Goal: Information Seeking & Learning: Learn about a topic

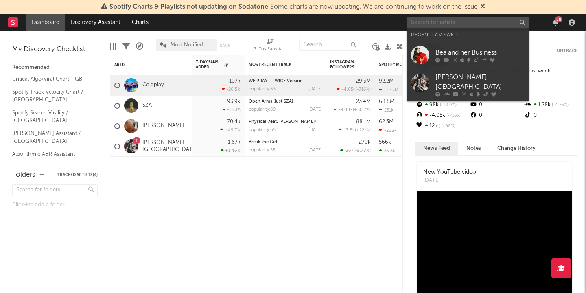
click at [488, 22] on input "text" at bounding box center [468, 23] width 122 height 10
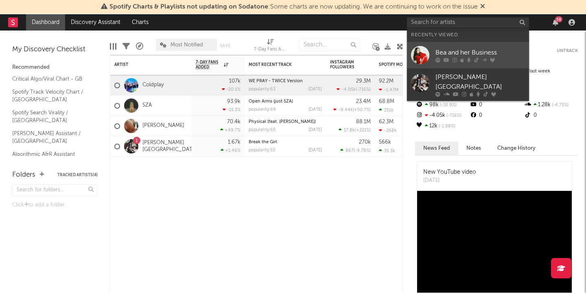
click at [462, 56] on div "Bea and her Business" at bounding box center [480, 53] width 90 height 10
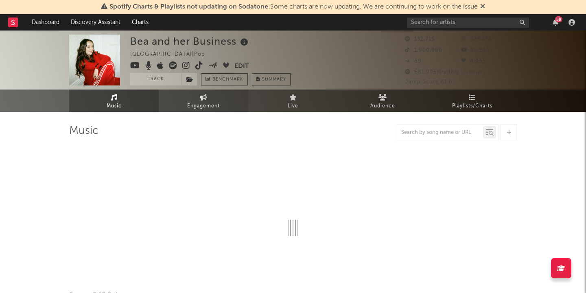
click at [213, 103] on span "Engagement" at bounding box center [203, 106] width 33 height 10
select select "1w"
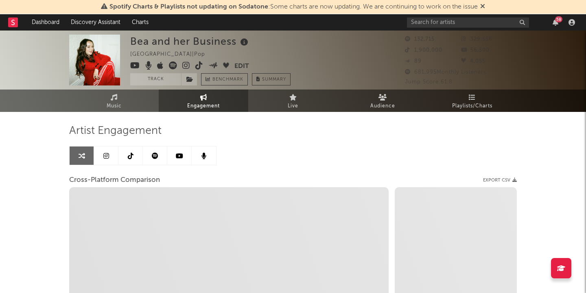
click at [201, 103] on span "Engagement" at bounding box center [203, 106] width 33 height 10
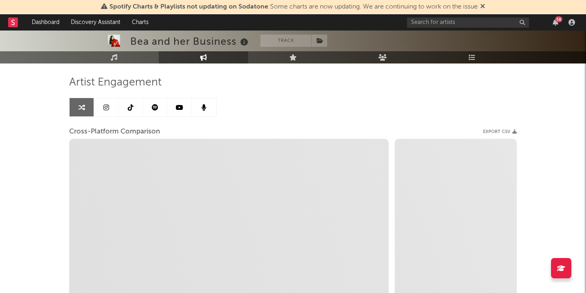
scroll to position [53, 0]
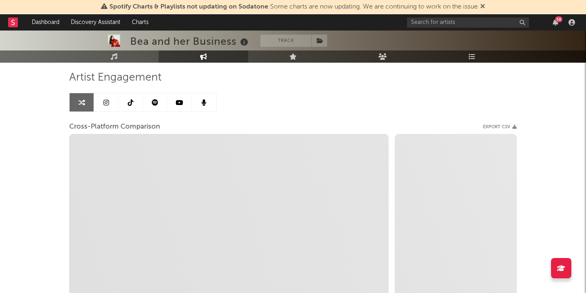
click at [105, 106] on link at bounding box center [106, 102] width 24 height 18
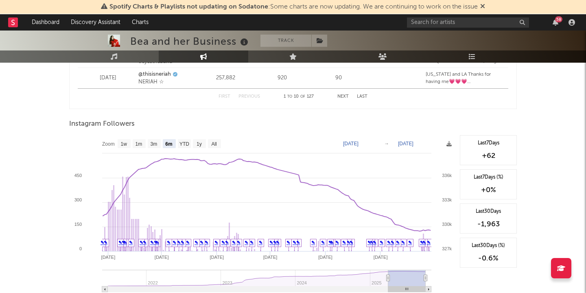
scroll to position [1204, 0]
click at [186, 144] on text "YTD" at bounding box center [184, 145] width 10 height 6
select select "YTD"
type input "[DATE]"
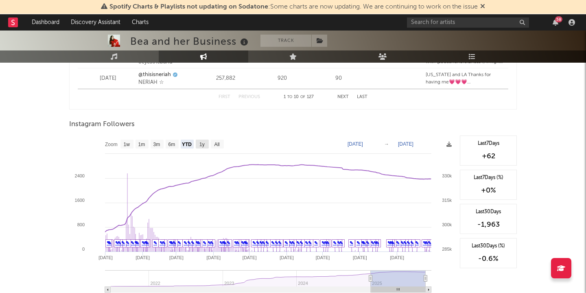
click at [202, 144] on text "1y" at bounding box center [201, 145] width 5 height 6
select select "1y"
type input "[DATE]"
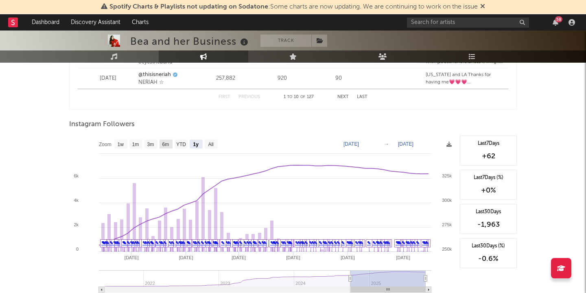
click at [161, 141] on rect at bounding box center [166, 144] width 13 height 9
select select "6m"
type input "[DATE]"
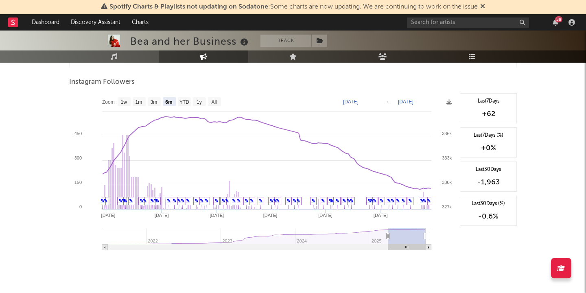
scroll to position [1247, 0]
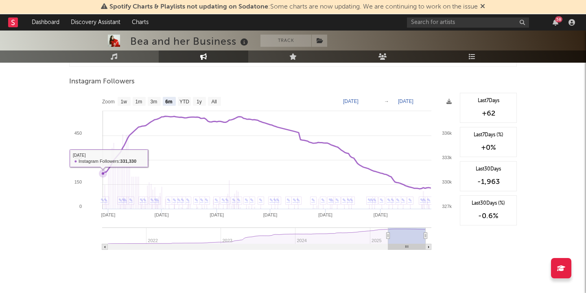
click at [102, 174] on icon at bounding box center [102, 173] width 3 height 3
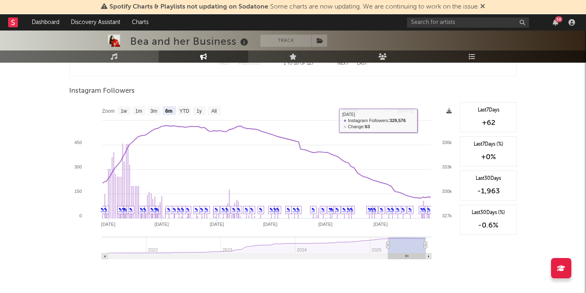
click at [451, 111] on icon at bounding box center [448, 110] width 5 height 5
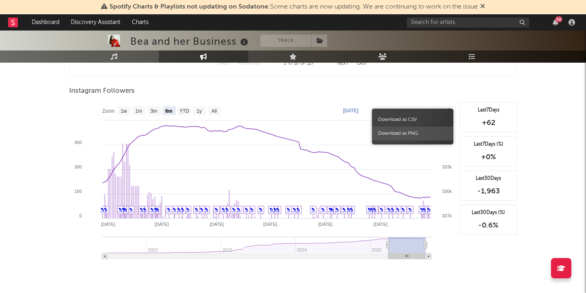
click at [410, 133] on span "Download as PNG" at bounding box center [412, 134] width 81 height 14
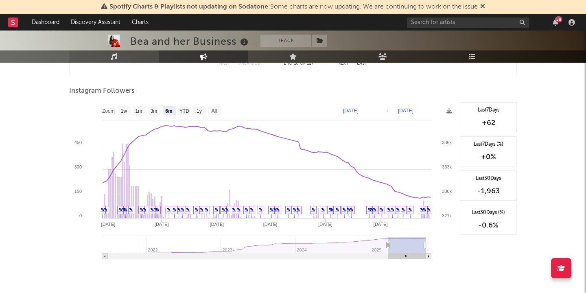
click at [136, 51] on link "Music" at bounding box center [114, 56] width 90 height 12
click at [133, 56] on link "Music" at bounding box center [114, 56] width 90 height 12
select select "6m"
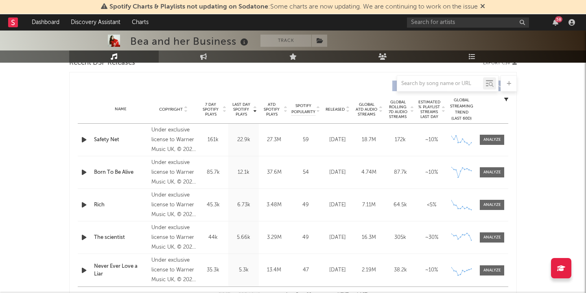
scroll to position [296, 0]
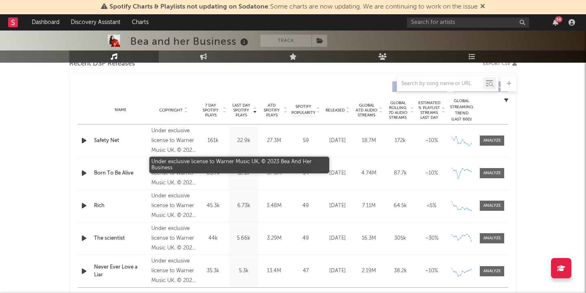
click at [193, 181] on div "Under exclusive license to Warner Music UK, © 2023 Bea And Her Business" at bounding box center [173, 173] width 44 height 29
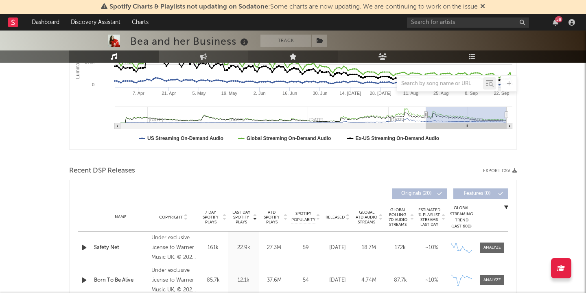
scroll to position [0, 0]
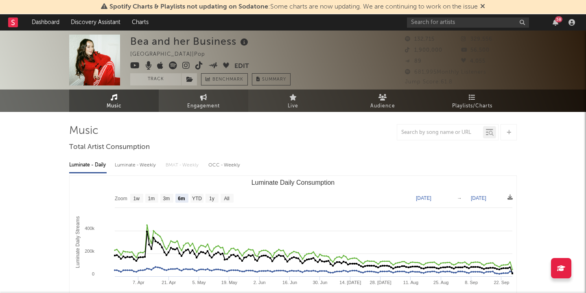
click at [195, 97] on link "Engagement" at bounding box center [204, 101] width 90 height 22
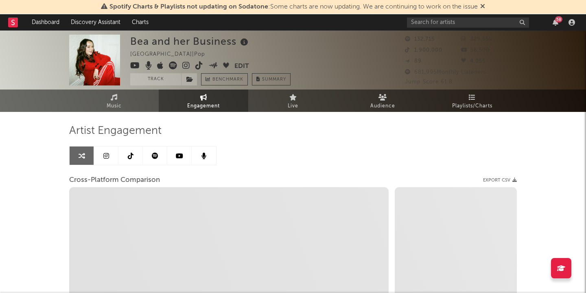
select select "1w"
click at [105, 155] on icon at bounding box center [106, 156] width 6 height 7
select select "6m"
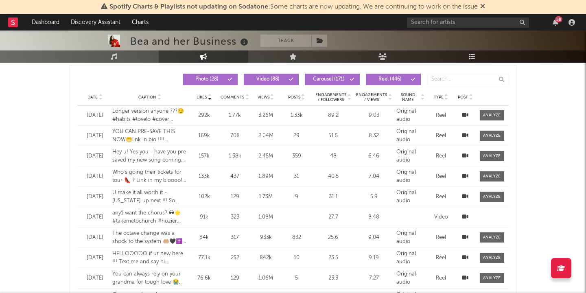
scroll to position [702, 0]
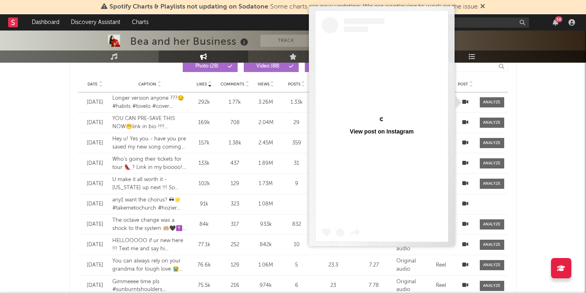
click at [466, 101] on icon at bounding box center [465, 101] width 6 height 5
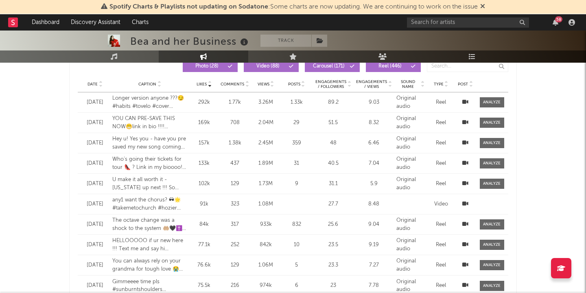
click at [495, 97] on div "Date [DATE] Caption Longer version anyone ???😏 #habits #tovelo #cover #vocals #…" at bounding box center [293, 102] width 431 height 20
click at [495, 101] on div at bounding box center [492, 102] width 18 height 6
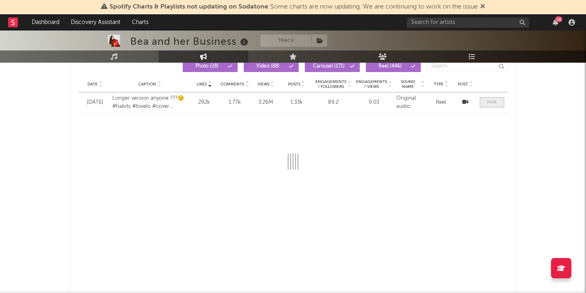
select select "1m"
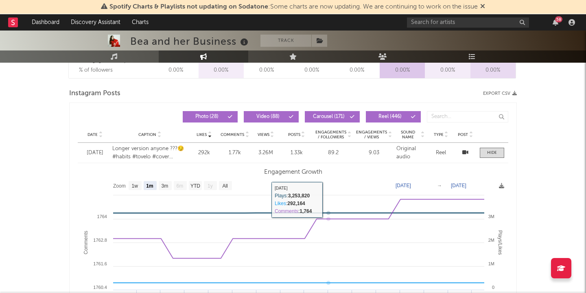
scroll to position [650, 0]
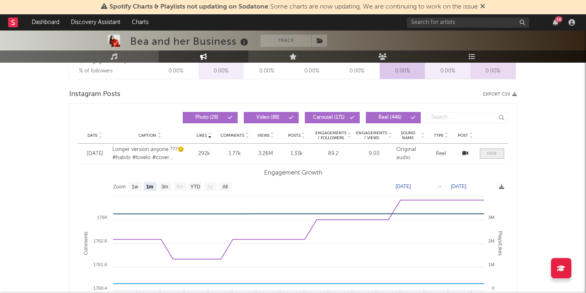
click at [494, 157] on span at bounding box center [492, 154] width 24 height 10
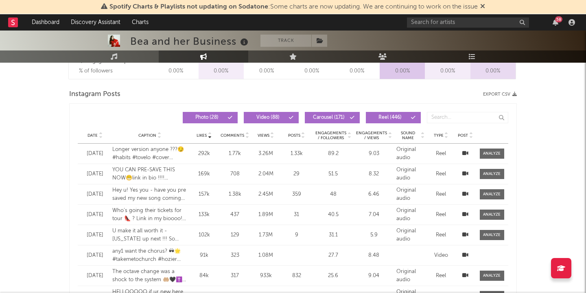
click at [441, 153] on div "Reel" at bounding box center [441, 154] width 24 height 8
click at [465, 153] on icon at bounding box center [465, 153] width 6 height 5
click at [486, 151] on div at bounding box center [492, 154] width 18 height 6
select select "1m"
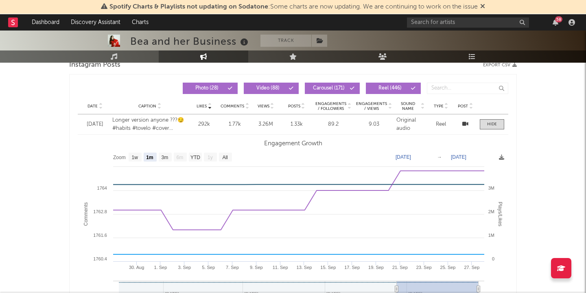
scroll to position [677, 0]
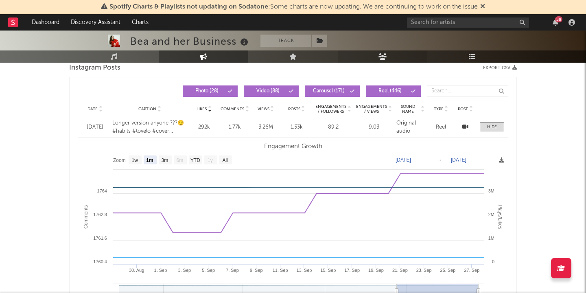
click at [390, 56] on link "Audience" at bounding box center [383, 56] width 90 height 12
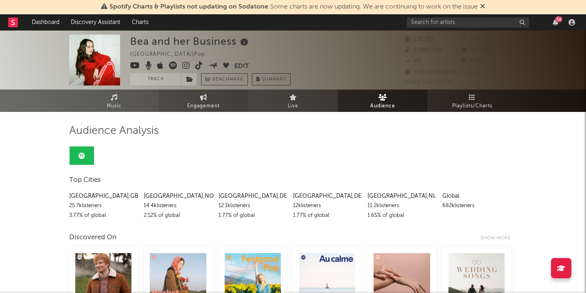
click at [214, 105] on span "Engagement" at bounding box center [203, 106] width 33 height 10
select select "1w"
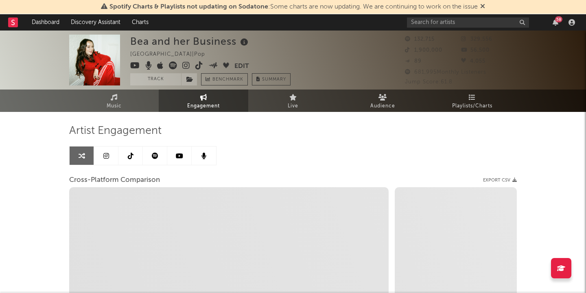
click at [112, 156] on link at bounding box center [106, 156] width 24 height 18
select select "6m"
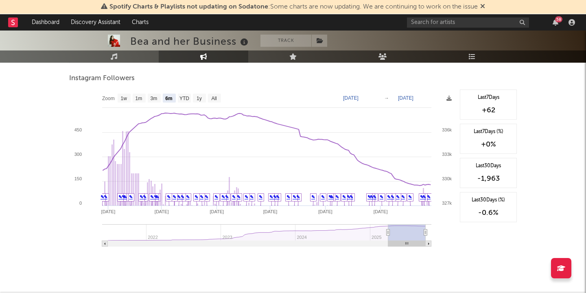
scroll to position [1249, 0]
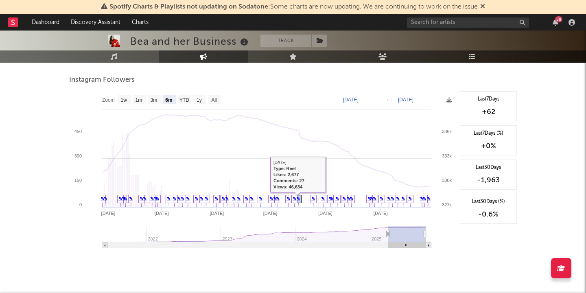
click at [299, 199] on link "✎" at bounding box center [298, 198] width 4 height 5
click at [299, 201] on link "✎" at bounding box center [298, 198] width 4 height 5
click at [293, 201] on link "✎" at bounding box center [295, 198] width 4 height 5
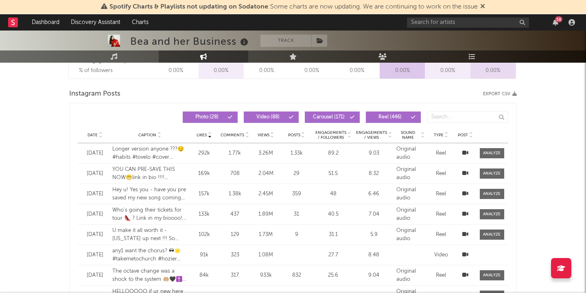
scroll to position [665, 0]
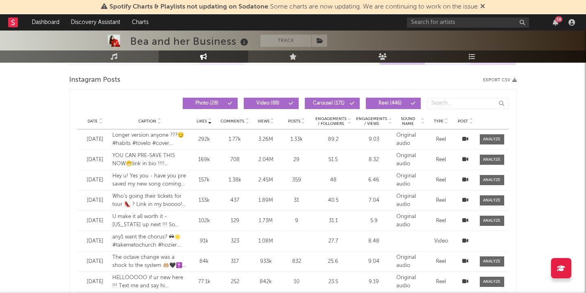
click at [433, 96] on div "Likes Date Caption Likes Comments Views Posts Engagements / Followers Engagemen…" at bounding box center [293, 104] width 431 height 20
click at [436, 100] on input "text" at bounding box center [467, 103] width 81 height 11
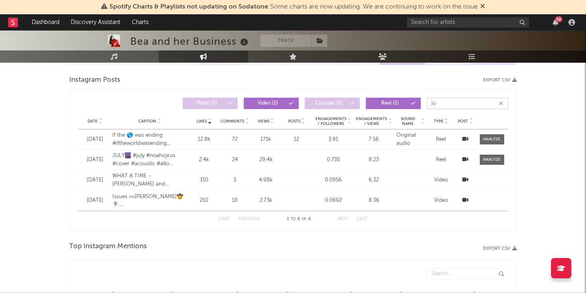
type input "j"
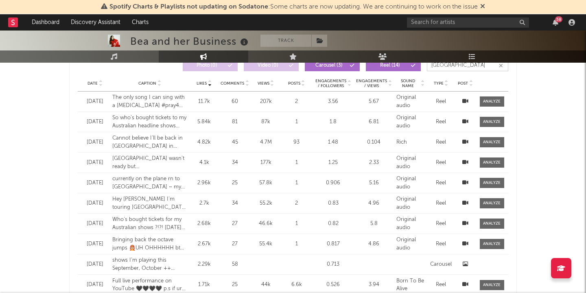
scroll to position [703, 0]
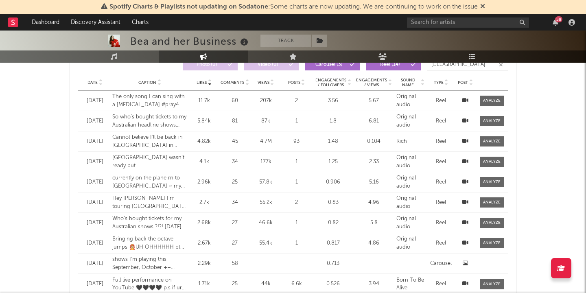
type input "[GEOGRAPHIC_DATA]"
drag, startPoint x: 195, startPoint y: 218, endPoint x: 379, endPoint y: 220, distance: 184.0
click at [380, 220] on div "Date [DATE] Caption Who’s bought tickets for my Australian shows ?!?! [DATE] an…" at bounding box center [293, 223] width 431 height 20
copy div "2.68k Comments 27 Views 46.6k Posts 1 Engagements / Followers 0.82 Engagements …"
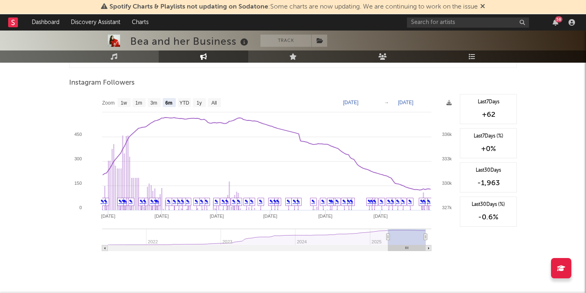
scroll to position [1238, 0]
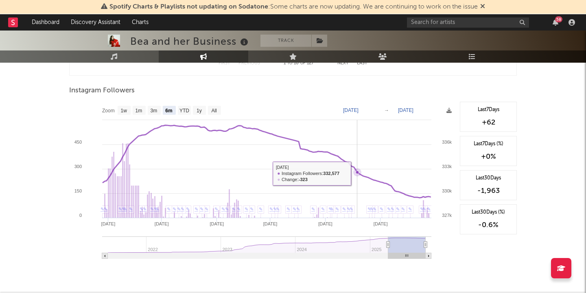
click at [357, 173] on icon at bounding box center [357, 172] width 3 height 3
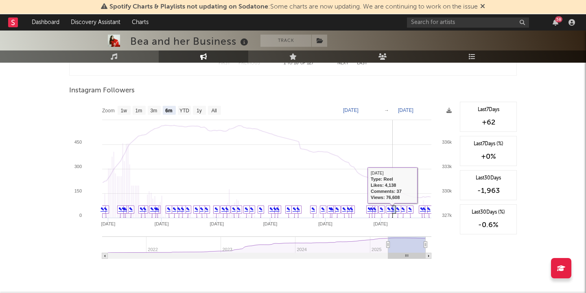
click at [394, 208] on icon at bounding box center [393, 212] width 6 height 13
click at [394, 209] on link "✎" at bounding box center [393, 209] width 4 height 5
click at [395, 210] on icon at bounding box center [393, 212] width 6 height 13
click at [393, 209] on link "✎" at bounding box center [393, 209] width 4 height 5
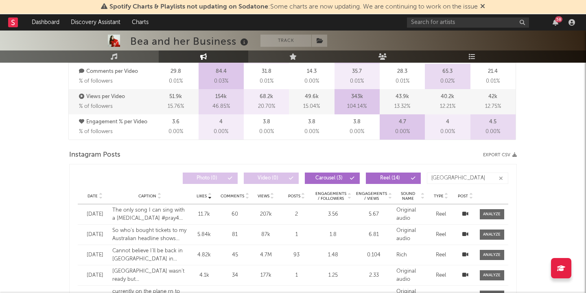
scroll to position [576, 0]
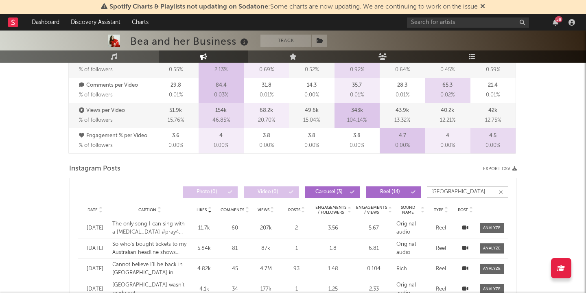
click at [505, 192] on input "[GEOGRAPHIC_DATA]" at bounding box center [467, 191] width 81 height 11
click at [501, 191] on icon "button" at bounding box center [501, 192] width 4 height 5
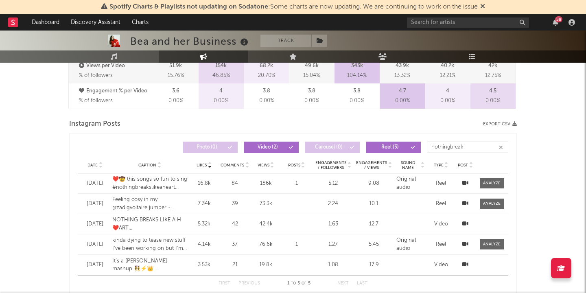
scroll to position [638, 0]
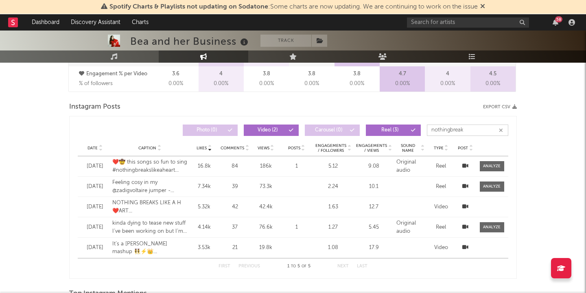
type input "nothingbreak"
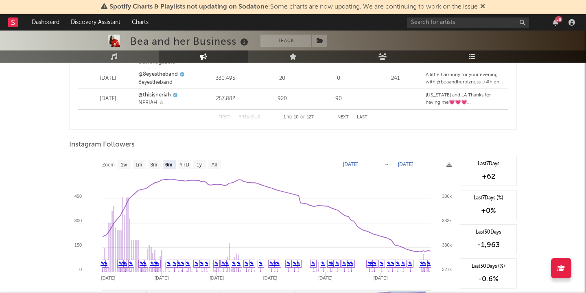
scroll to position [1165, 0]
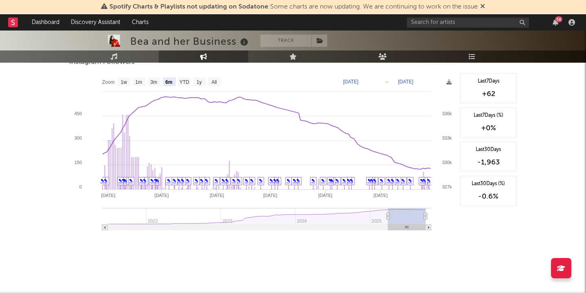
click at [199, 82] on text "1y" at bounding box center [199, 82] width 5 height 6
select select "1y"
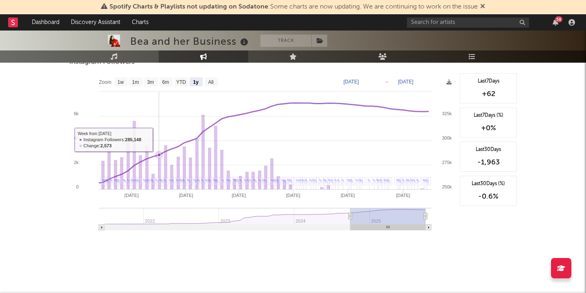
scroll to position [1128, 0]
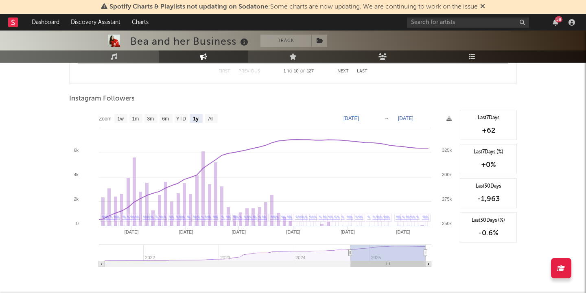
click at [100, 169] on rect at bounding box center [262, 191] width 387 height 163
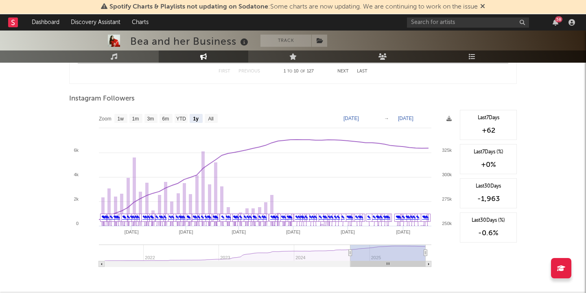
click at [101, 265] on icon at bounding box center [101, 264] width 1 height 2
type input "[DATE]"
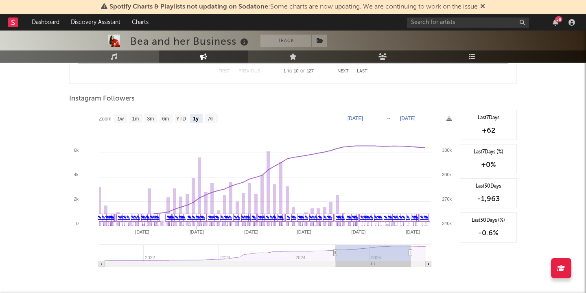
click at [101, 265] on icon at bounding box center [101, 264] width 1 height 2
type input "[DATE]"
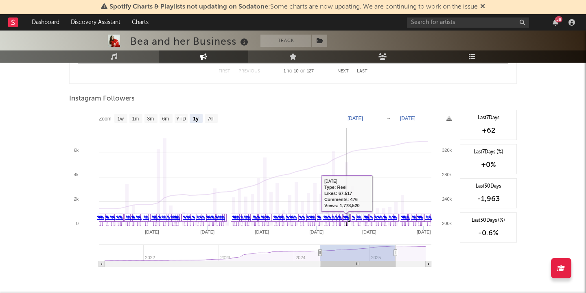
click at [346, 217] on link "✎" at bounding box center [345, 217] width 4 height 5
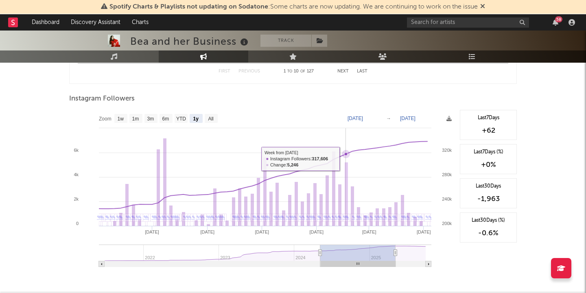
click at [346, 170] on rect at bounding box center [346, 194] width 3 height 64
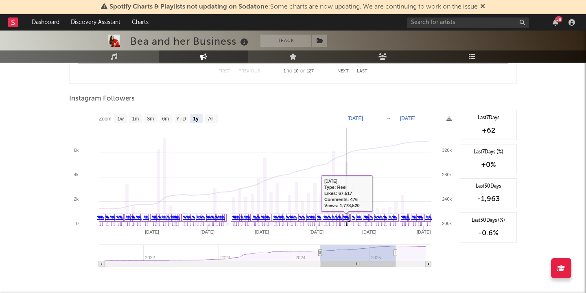
click at [349, 216] on icon at bounding box center [347, 220] width 6 height 13
click at [348, 217] on link "✎" at bounding box center [347, 217] width 4 height 5
click at [350, 217] on icon at bounding box center [347, 220] width 6 height 13
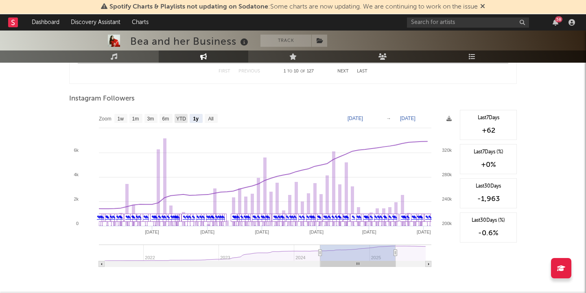
click at [182, 119] on text "YTD" at bounding box center [181, 119] width 10 height 6
select select "YTD"
type input "[DATE]"
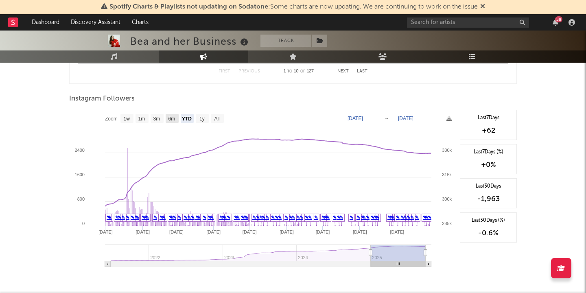
click at [167, 118] on rect at bounding box center [172, 118] width 13 height 9
select select "6m"
type input "[DATE]"
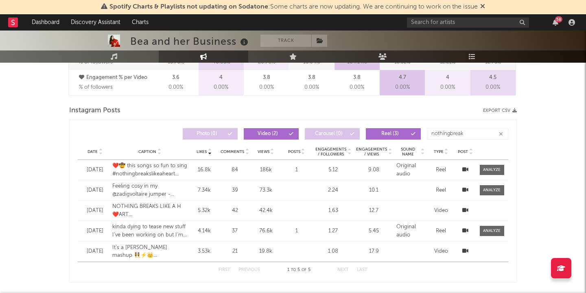
scroll to position [633, 0]
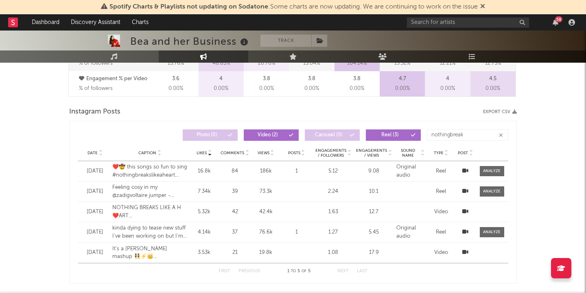
click at [499, 135] on button "button" at bounding box center [501, 135] width 7 height 8
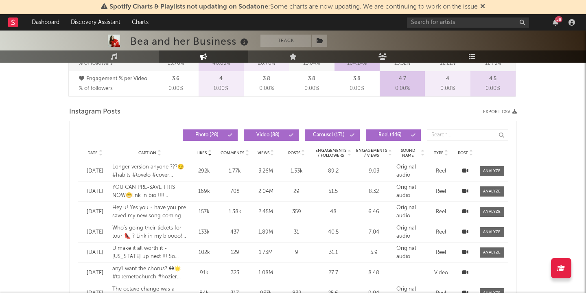
click at [392, 153] on icon at bounding box center [390, 154] width 4 height 3
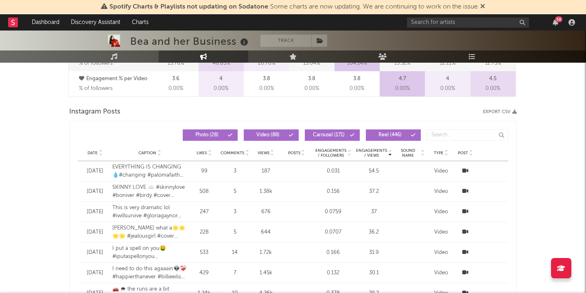
click at [392, 150] on icon at bounding box center [390, 151] width 4 height 3
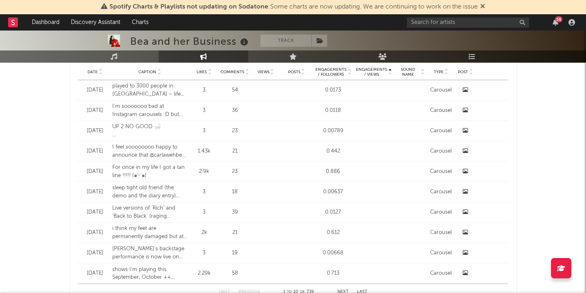
scroll to position [756, 0]
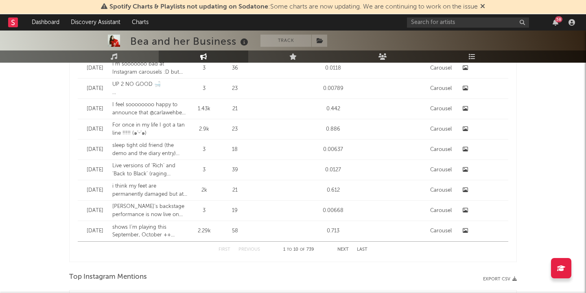
click at [344, 248] on button "Next" at bounding box center [342, 249] width 11 height 4
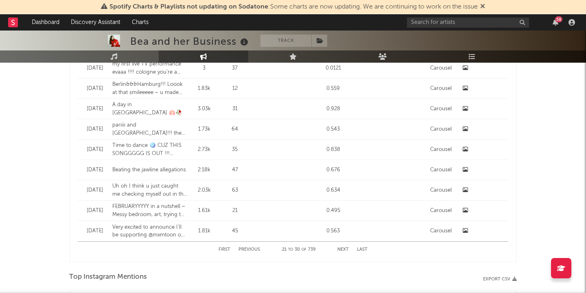
click at [344, 248] on button "Next" at bounding box center [342, 249] width 11 height 4
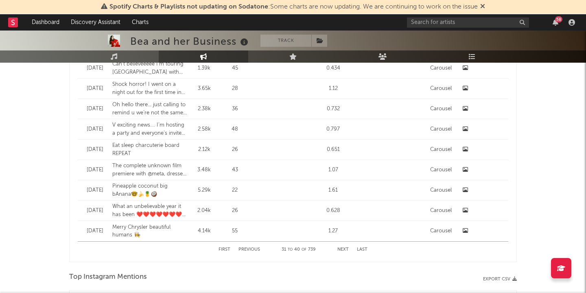
click at [344, 248] on button "Next" at bounding box center [342, 249] width 11 height 4
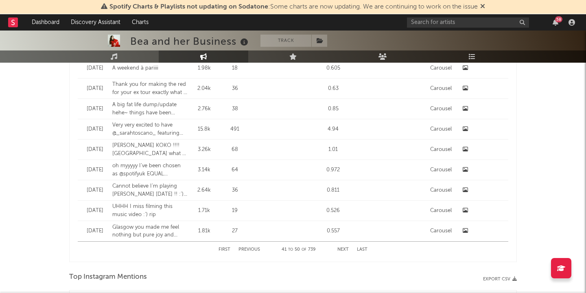
click at [344, 248] on button "Next" at bounding box center [342, 249] width 11 height 4
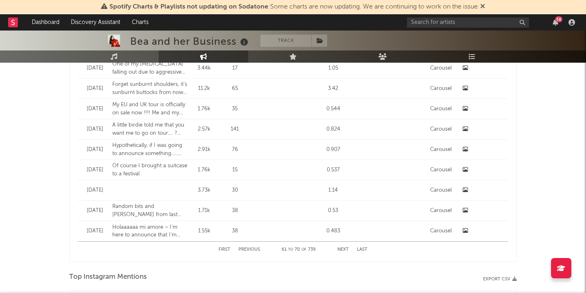
click at [344, 248] on button "Next" at bounding box center [342, 249] width 11 height 4
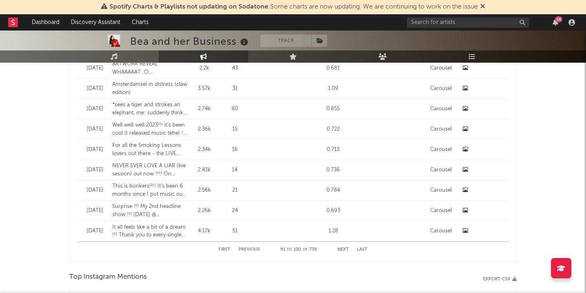
click at [344, 248] on button "Next" at bounding box center [342, 249] width 11 height 4
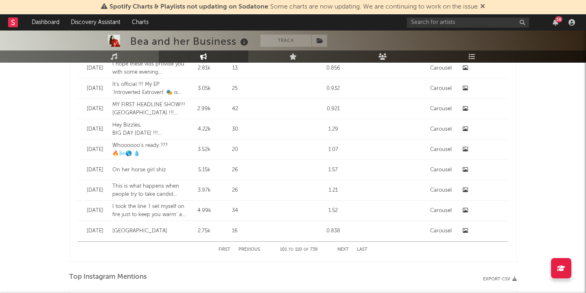
click at [344, 248] on button "Next" at bounding box center [342, 249] width 11 height 4
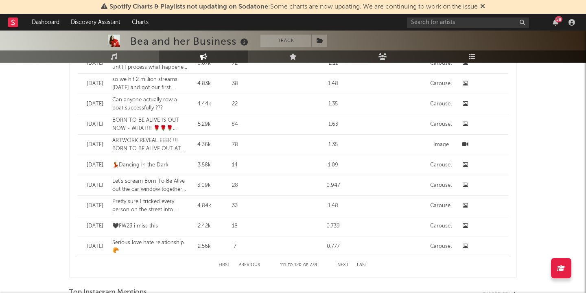
scroll to position [743, 0]
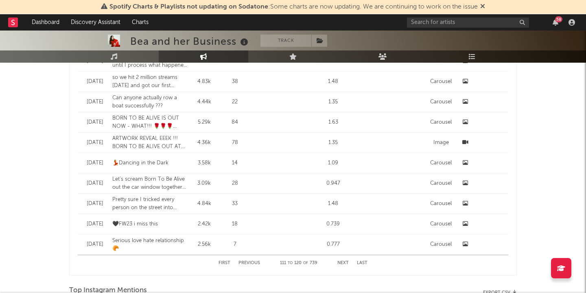
click at [343, 263] on button "Next" at bounding box center [342, 263] width 11 height 4
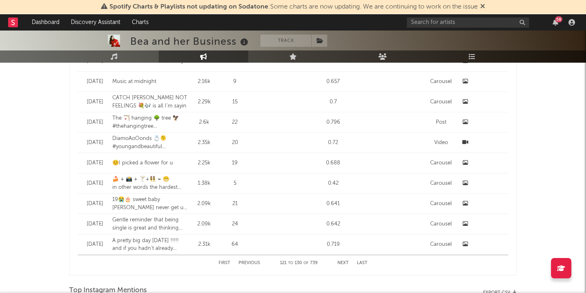
click at [343, 263] on button "Next" at bounding box center [342, 263] width 11 height 4
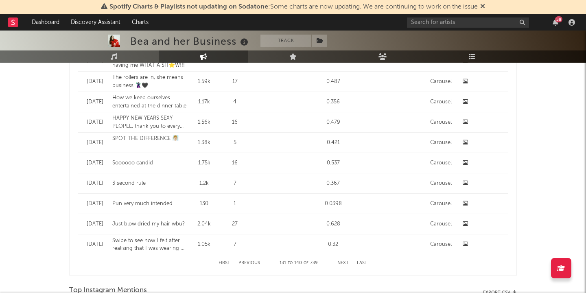
click at [343, 263] on button "Next" at bounding box center [342, 263] width 11 height 4
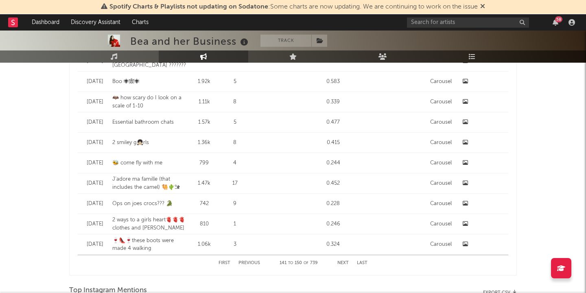
click at [343, 263] on button "Next" at bounding box center [342, 263] width 11 height 4
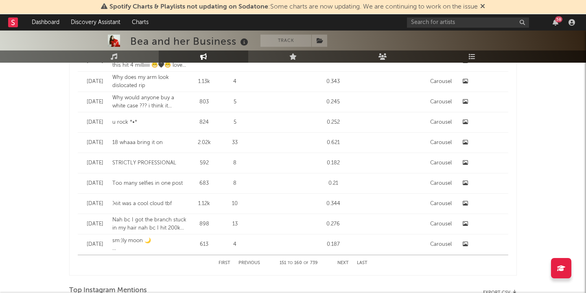
click at [343, 263] on button "Next" at bounding box center [342, 263] width 11 height 4
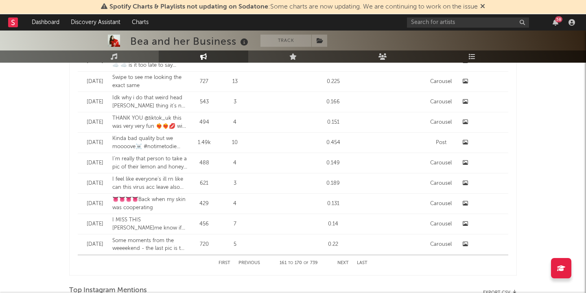
click at [343, 263] on button "Next" at bounding box center [342, 263] width 11 height 4
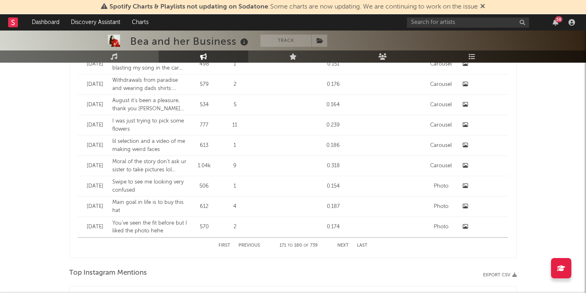
scroll to position [761, 0]
click at [359, 243] on button "Last" at bounding box center [362, 245] width 11 height 4
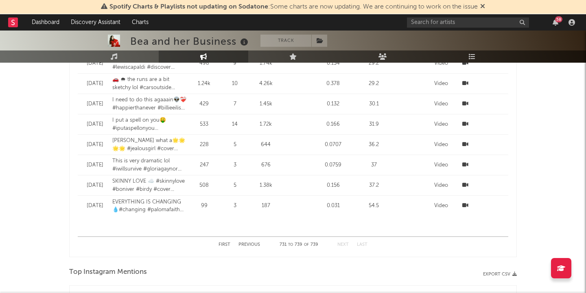
click at [359, 243] on button "Last" at bounding box center [362, 245] width 11 height 4
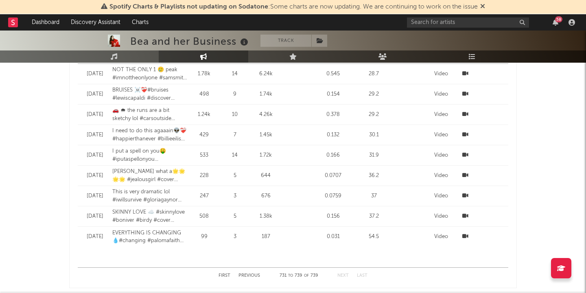
scroll to position [642, 0]
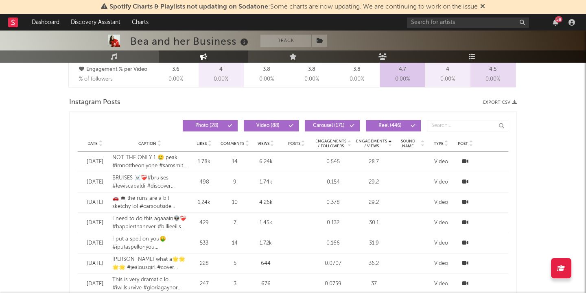
click at [391, 141] on icon at bounding box center [390, 141] width 4 height 3
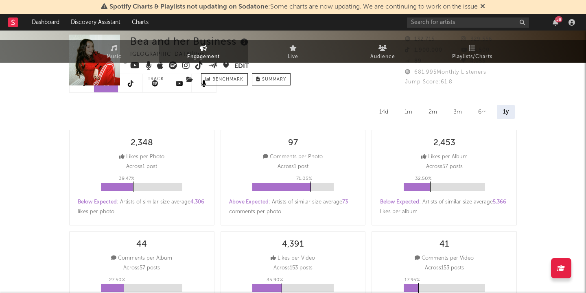
scroll to position [0, 0]
